Goal: Go to known website: Go to known website

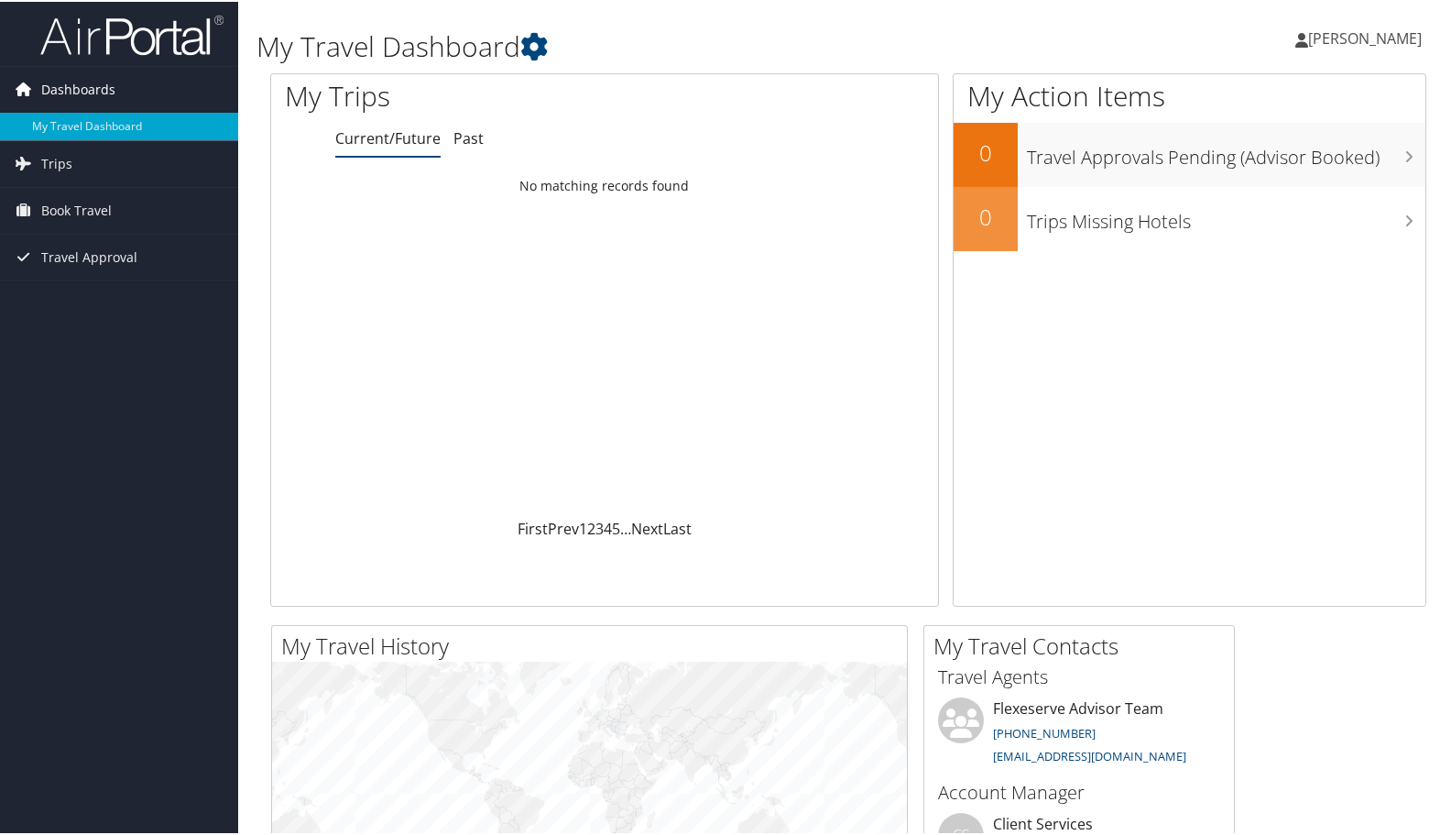
click at [68, 95] on span "Dashboards" at bounding box center [78, 88] width 74 height 46
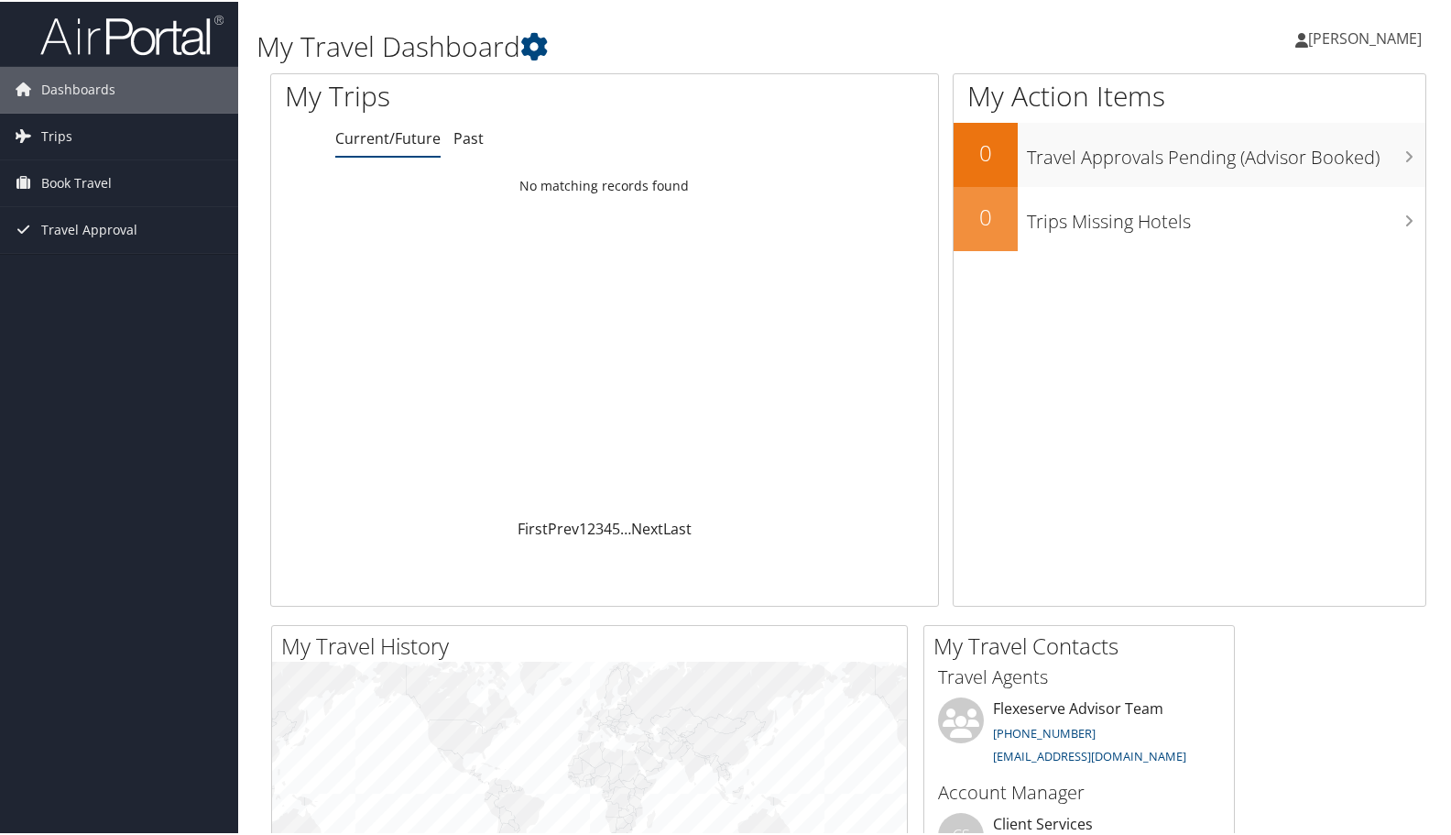
drag, startPoint x: 68, startPoint y: 95, endPoint x: 425, endPoint y: 87, distance: 357.5
click at [68, 94] on span "Dashboards" at bounding box center [78, 88] width 74 height 46
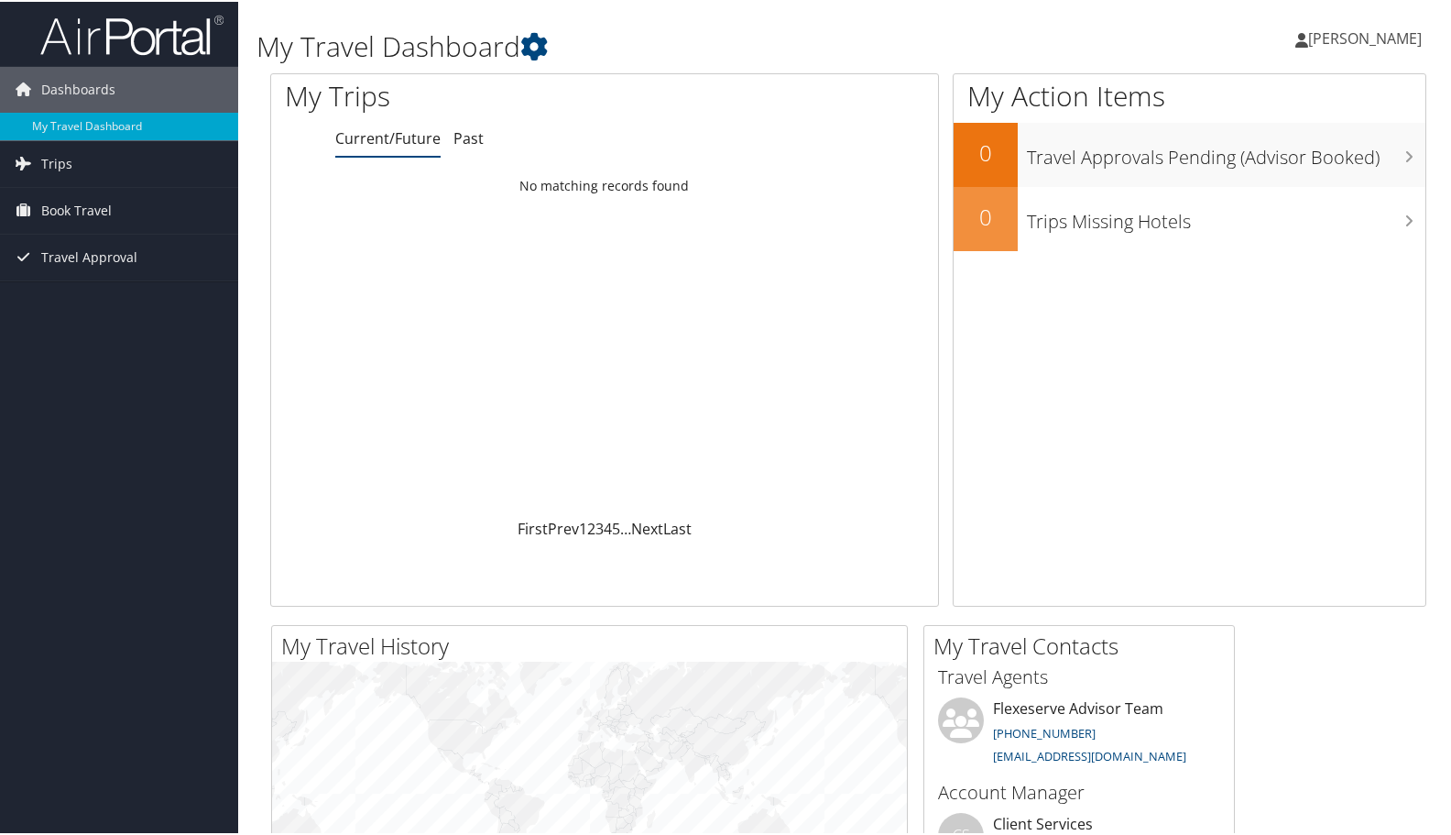
click at [1330, 27] on span "[PERSON_NAME]" at bounding box center [1366, 37] width 114 height 20
click at [1289, 163] on link "View Travel Profile" at bounding box center [1316, 163] width 204 height 31
